Goal: Book appointment/travel/reservation

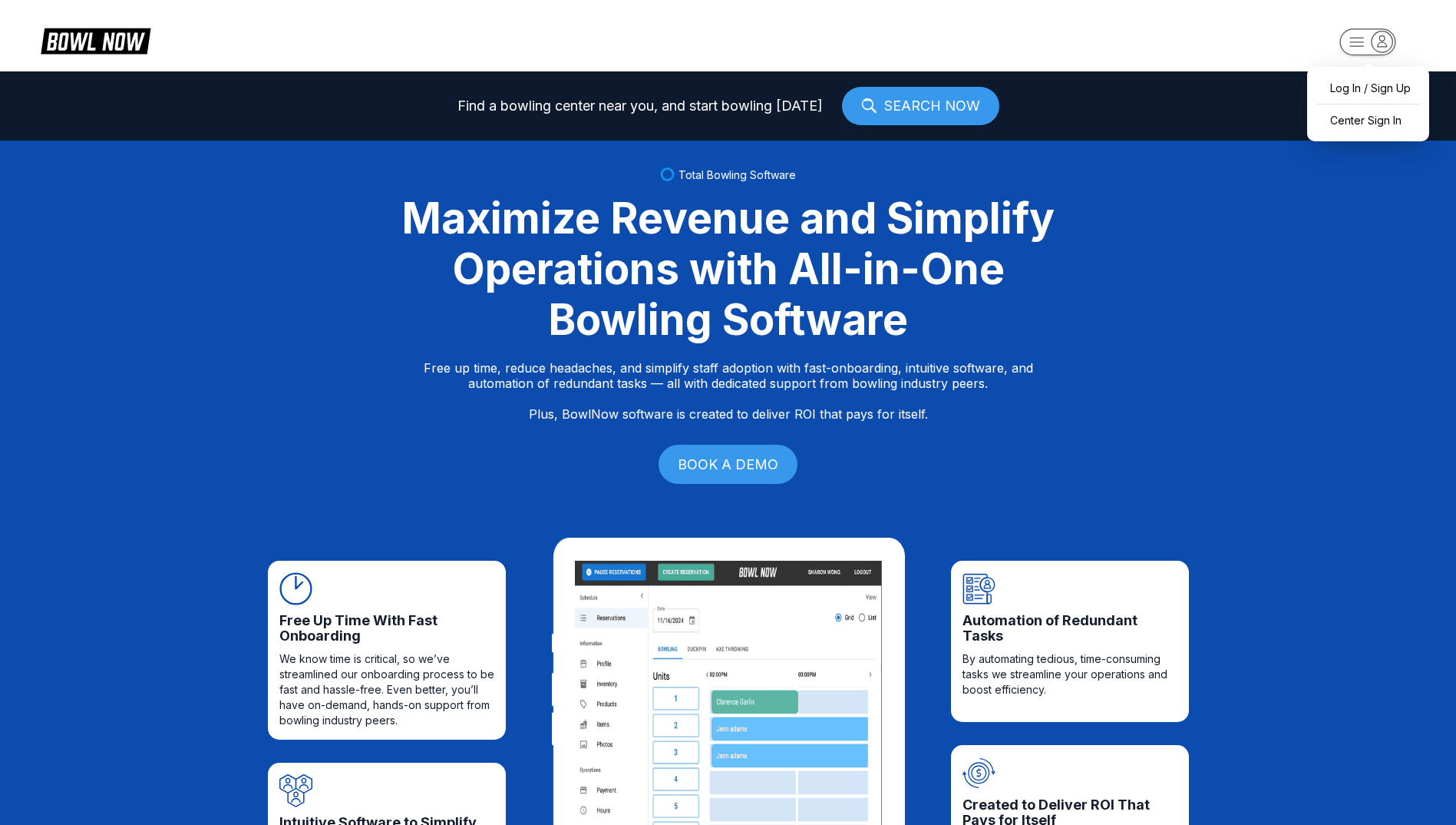
click at [1379, 46] on icon "button" at bounding box center [1382, 40] width 9 height 11
click at [1374, 116] on div "Center Sign In" at bounding box center [1368, 120] width 107 height 27
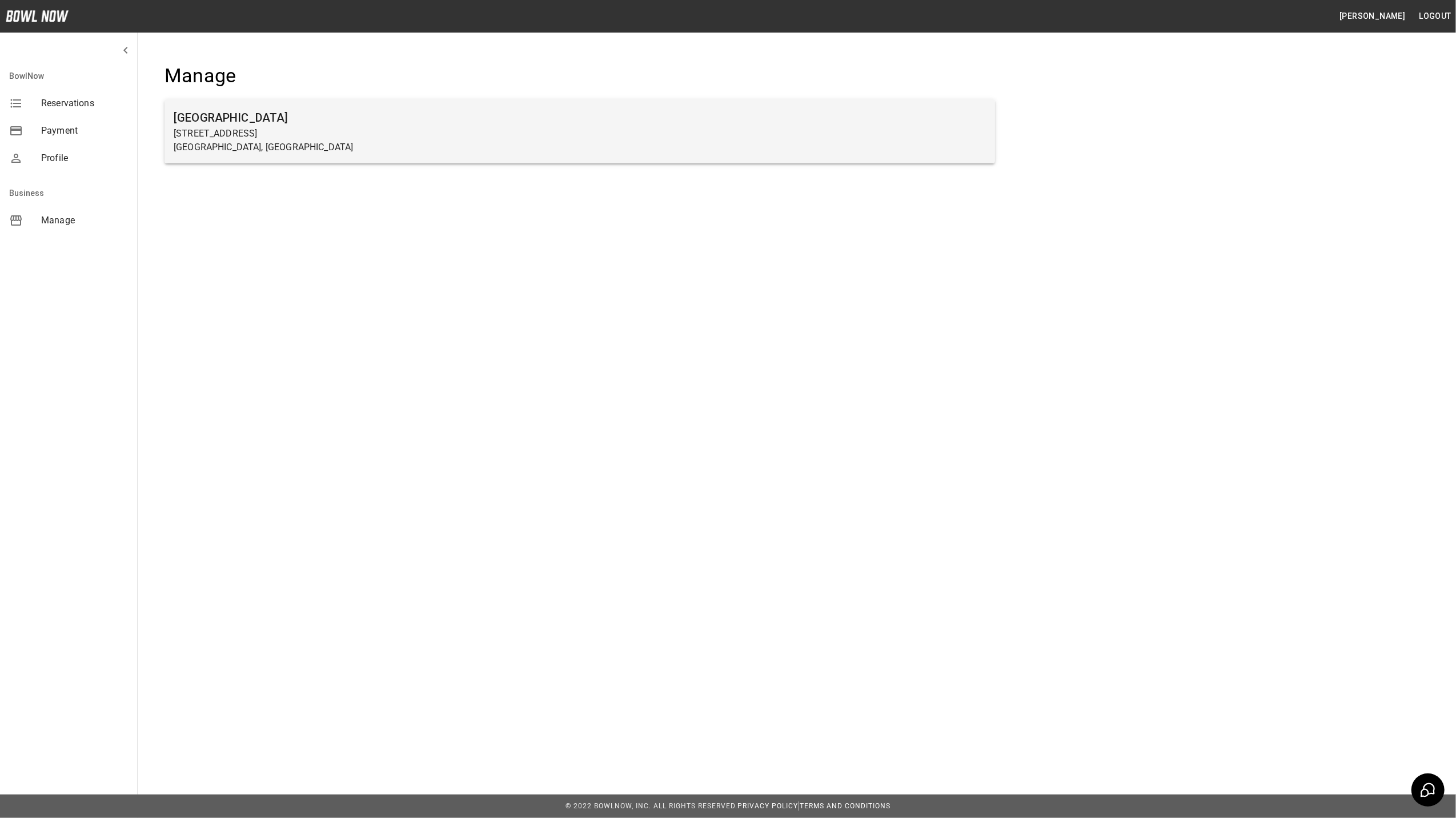
click at [221, 135] on p "[STREET_ADDRESS]" at bounding box center [580, 133] width 812 height 14
